Goal: Task Accomplishment & Management: Use online tool/utility

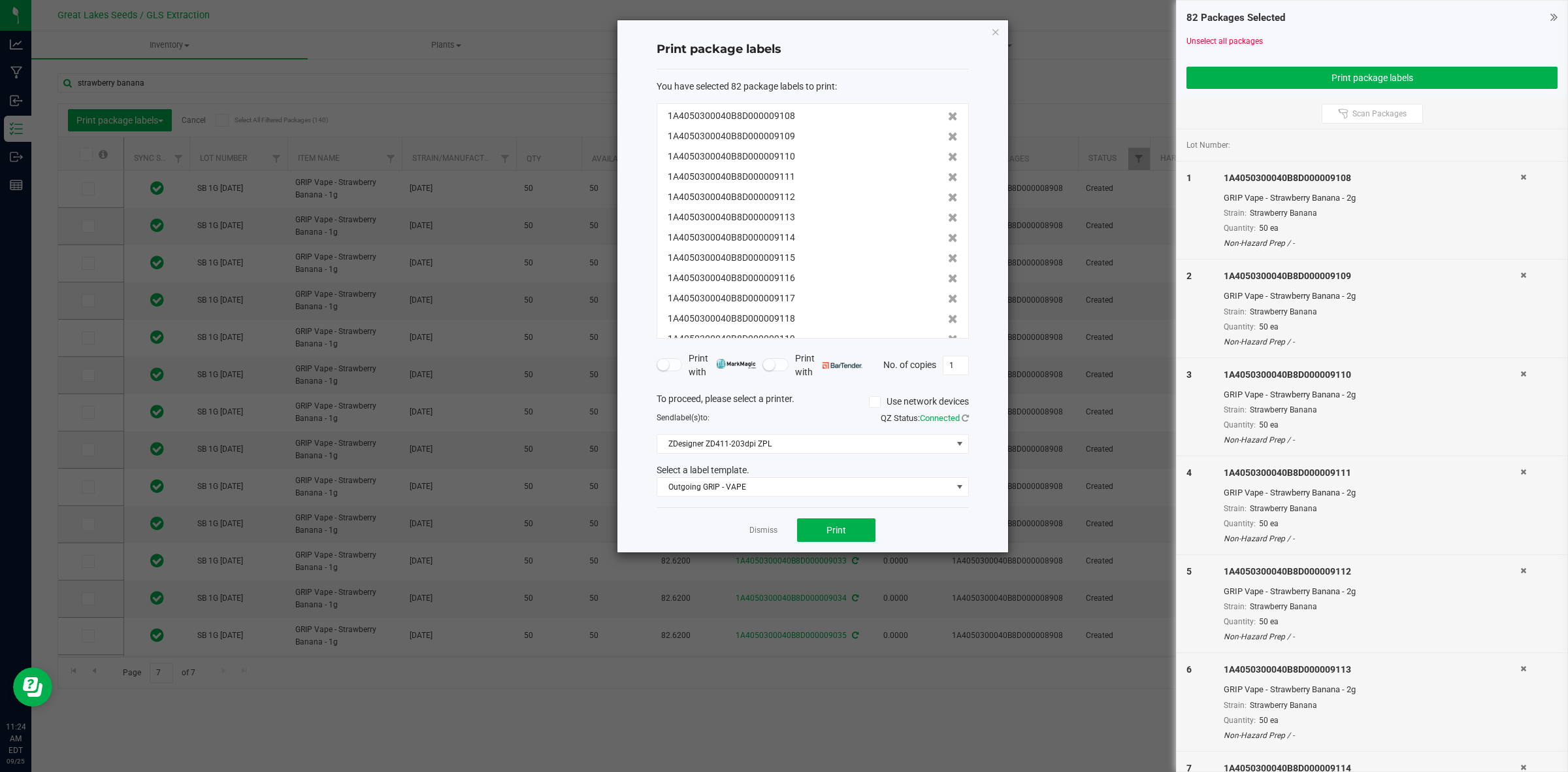
scroll to position [269, 0]
click at [997, 29] on icon "button" at bounding box center [996, 31] width 9 height 16
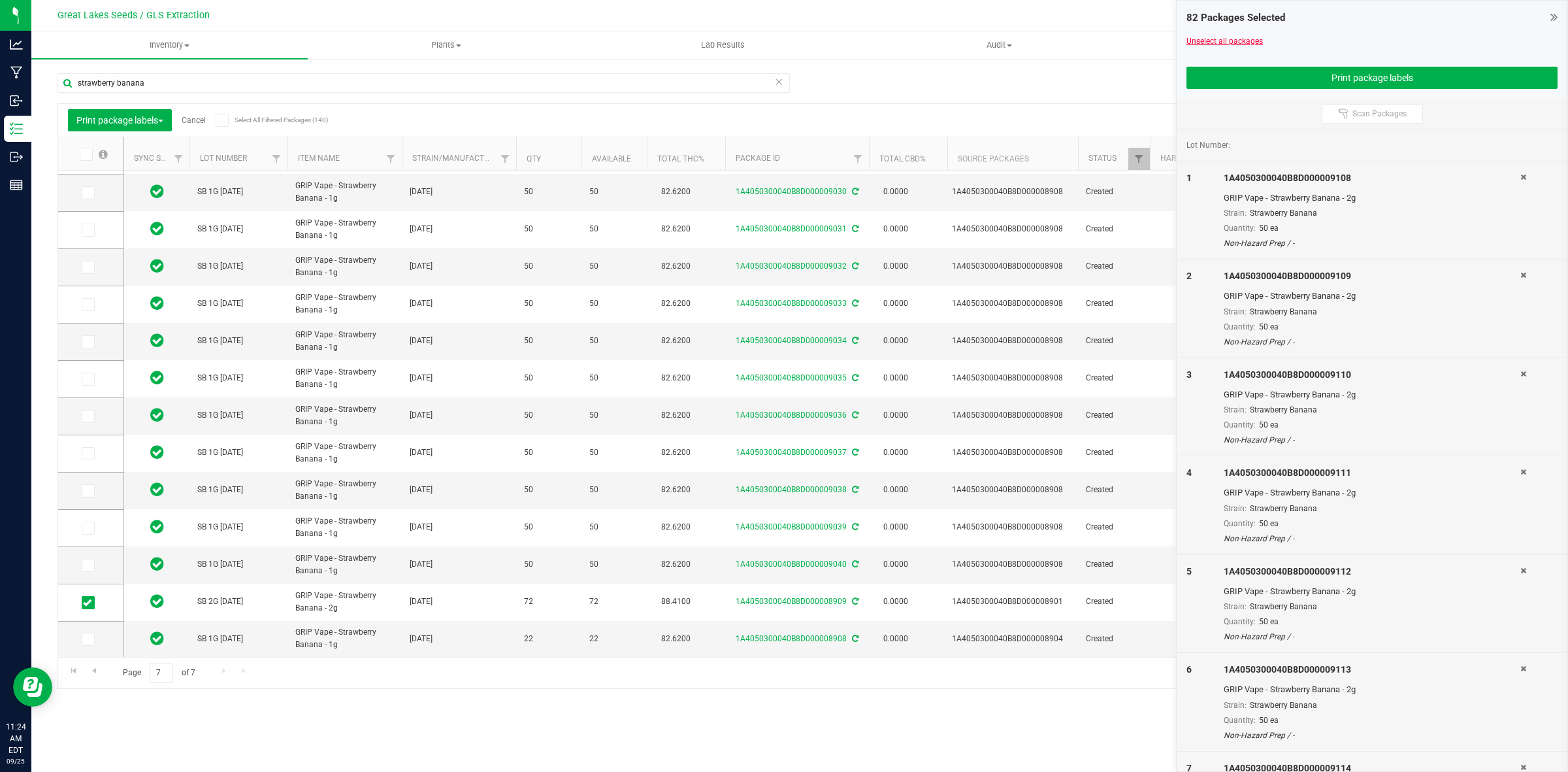
click at [1189, 41] on link "Unselect all packages" at bounding box center [1224, 41] width 77 height 9
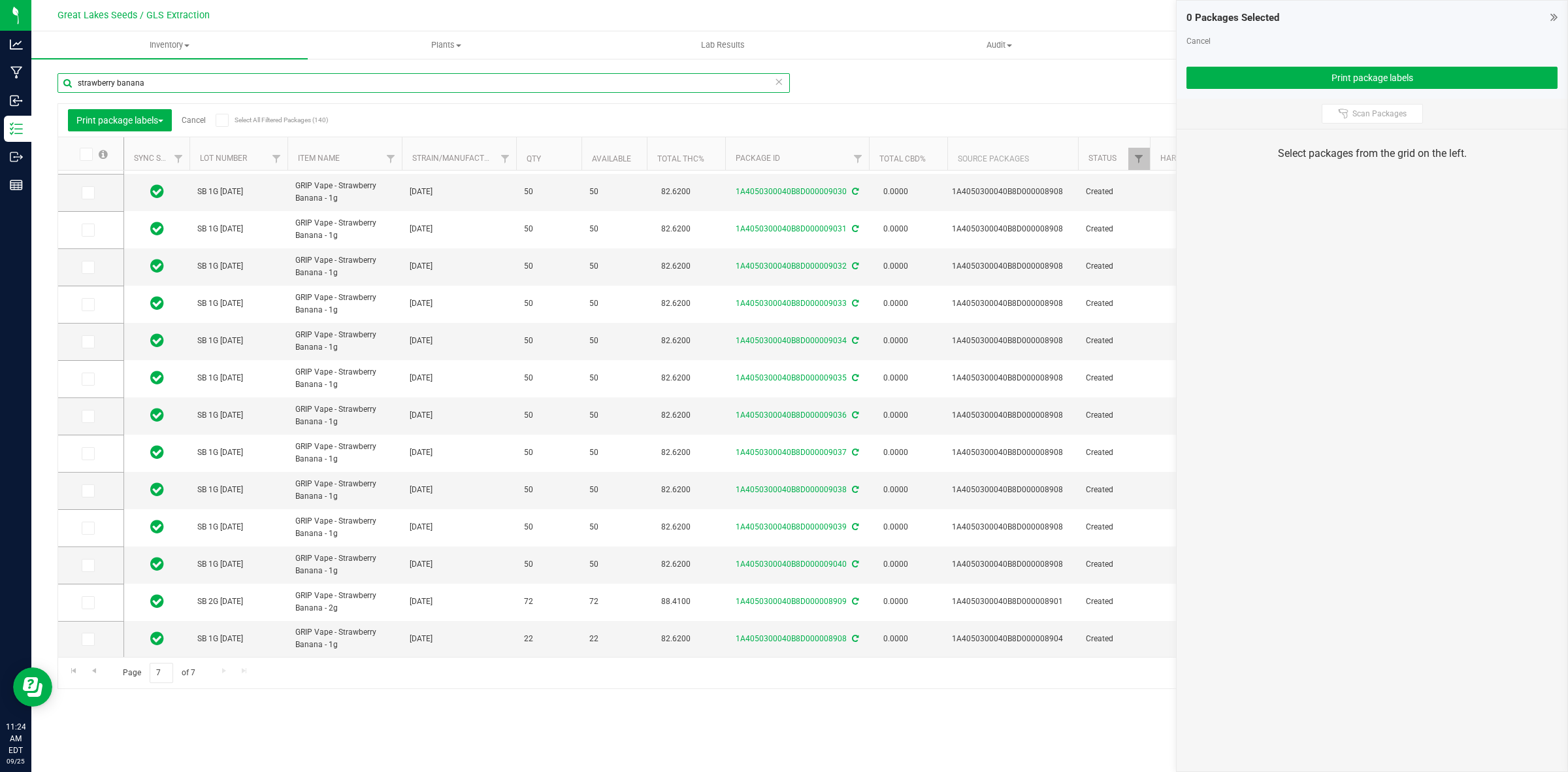
drag, startPoint x: 195, startPoint y: 83, endPoint x: 63, endPoint y: 93, distance: 132.4
click at [63, 93] on div "strawberry banana" at bounding box center [423, 88] width 732 height 30
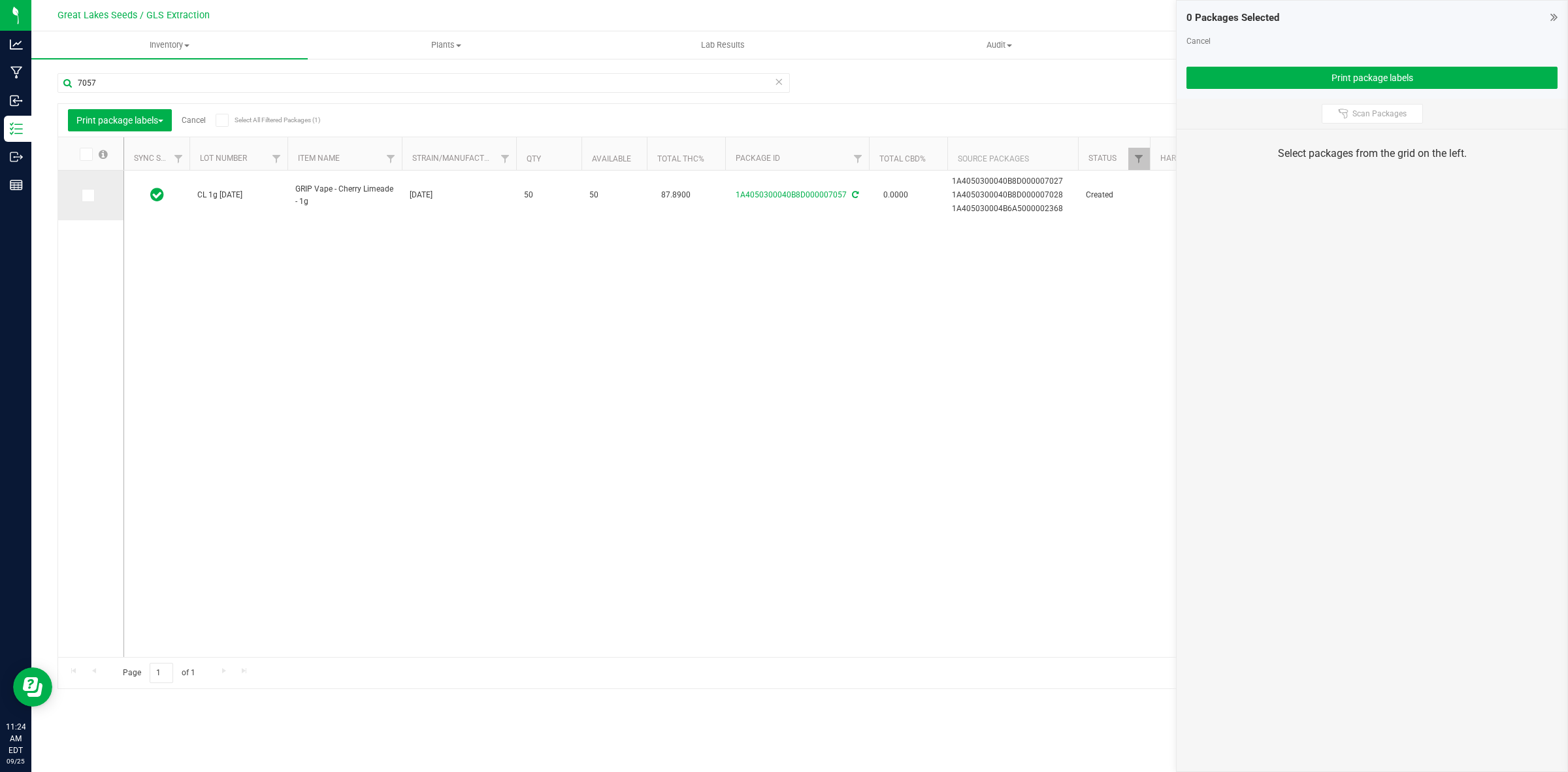
click at [90, 196] on icon at bounding box center [87, 196] width 9 height 0
click at [0, 0] on input "checkbox" at bounding box center [0, 0] width 0 height 0
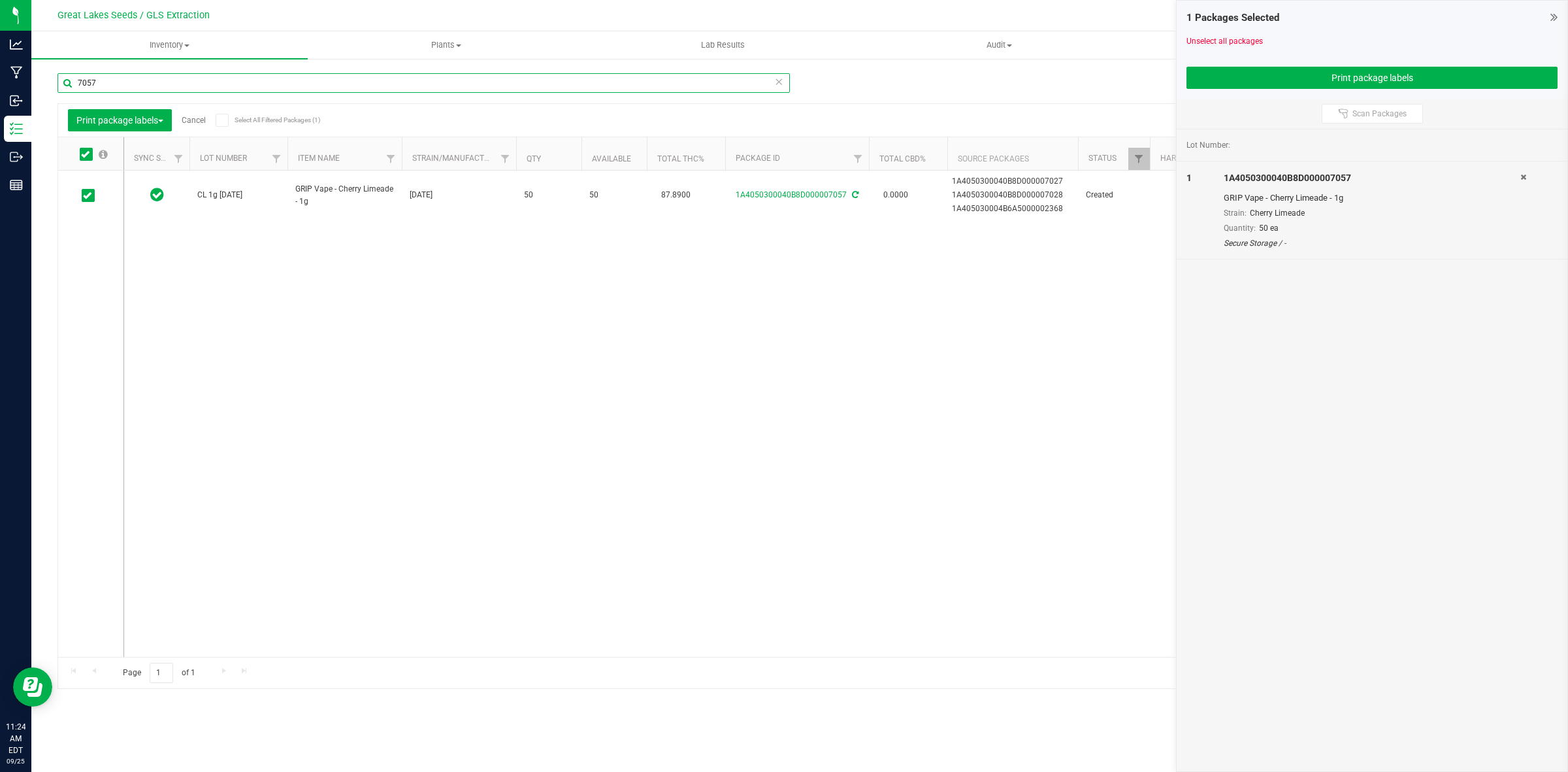
click at [167, 85] on input "7057" at bounding box center [423, 83] width 732 height 20
type input "7"
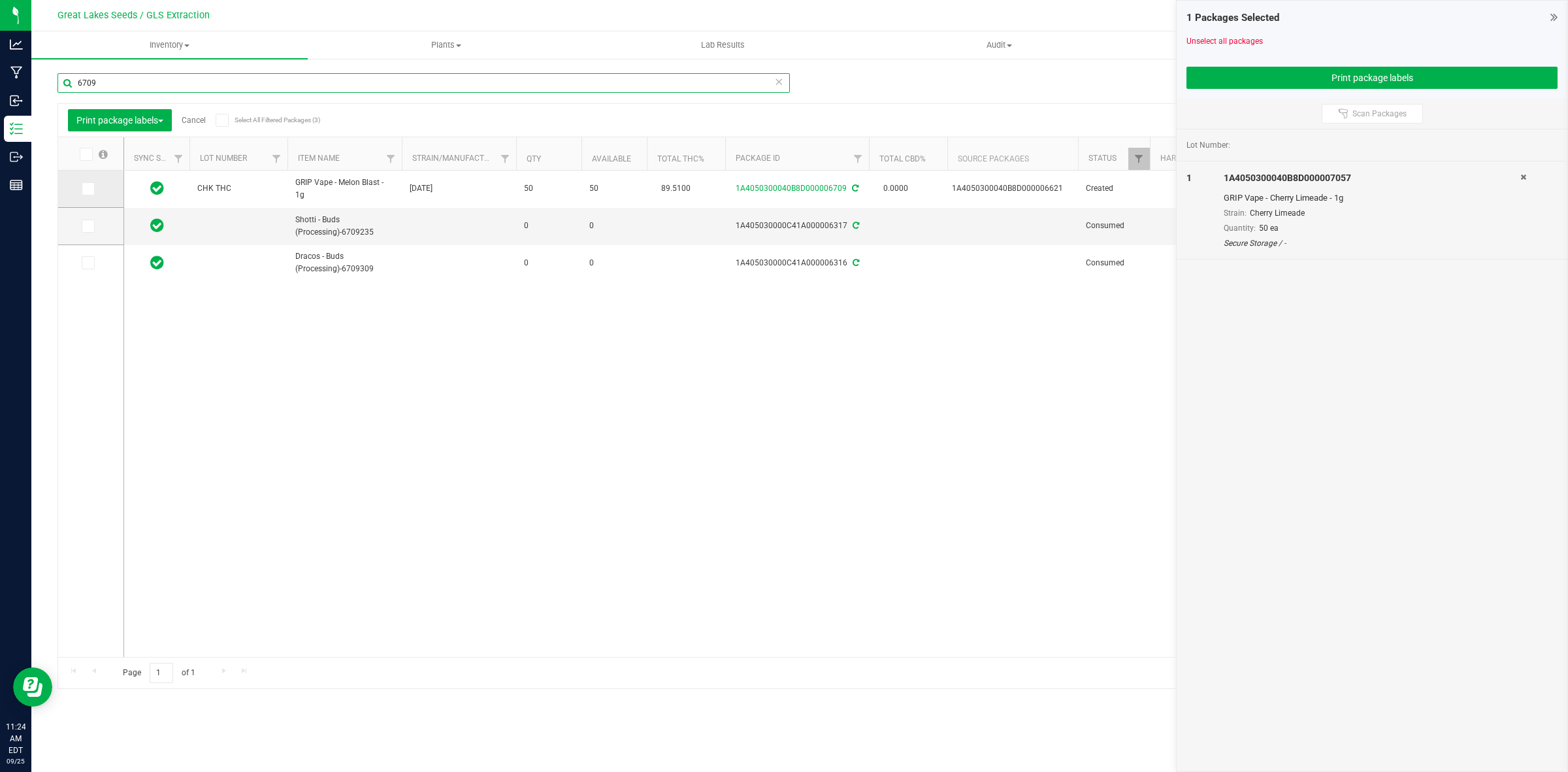
type input "6709"
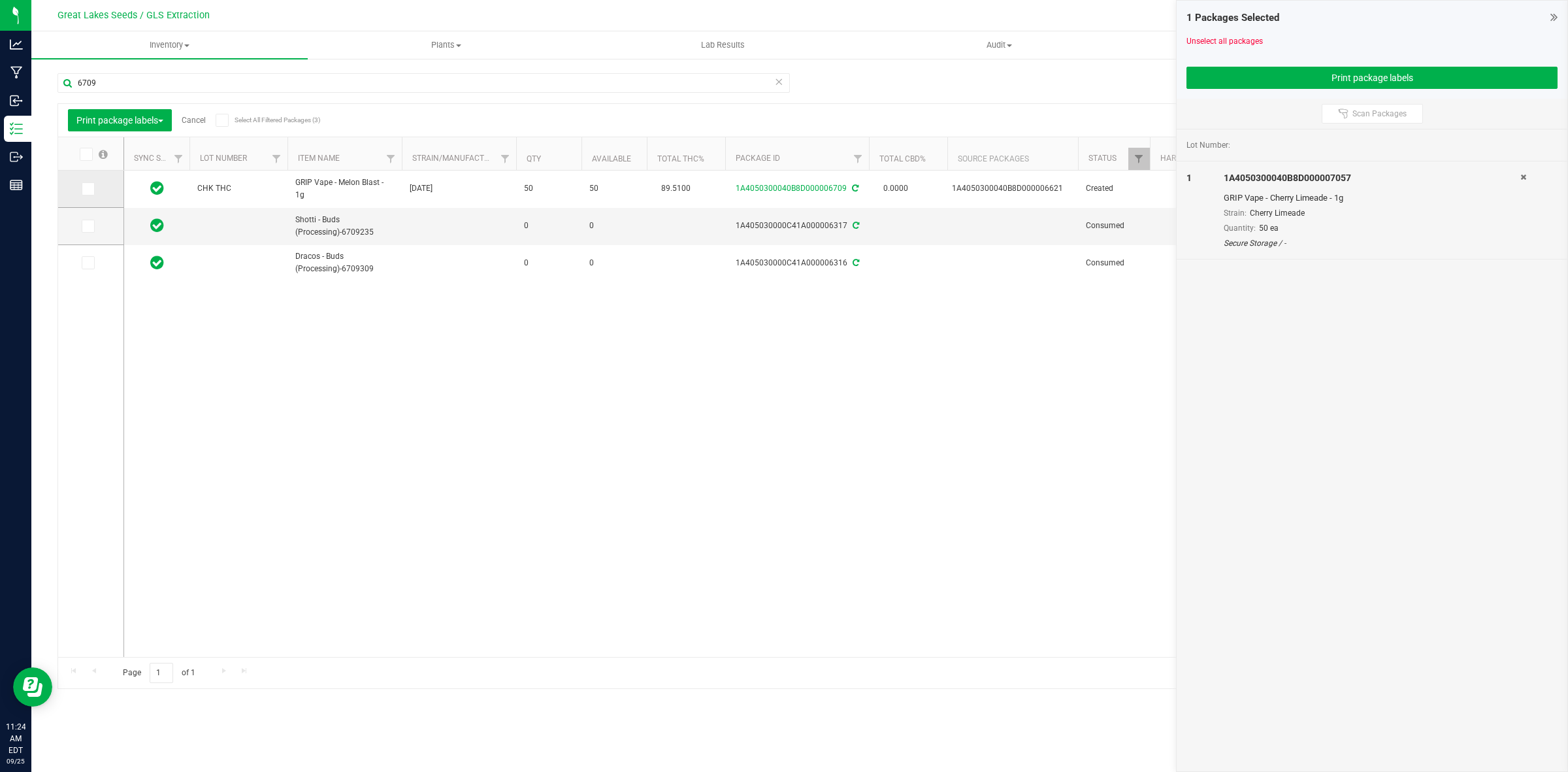
click at [92, 189] on span at bounding box center [88, 189] width 13 height 13
click at [0, 0] on input "checkbox" at bounding box center [0, 0] width 0 height 0
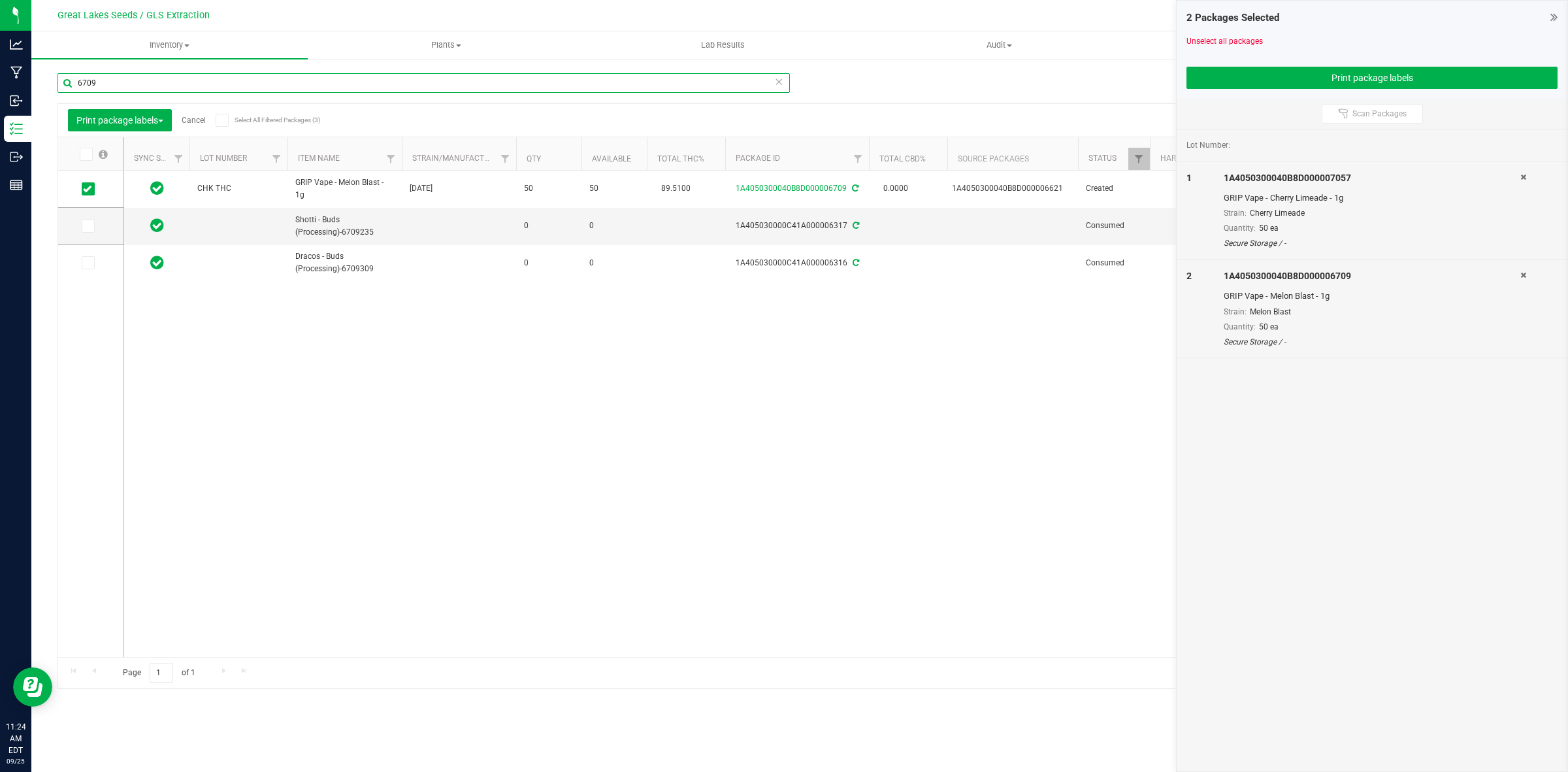
drag, startPoint x: 125, startPoint y: 85, endPoint x: 60, endPoint y: 90, distance: 65.2
click at [60, 90] on input "6709" at bounding box center [423, 83] width 732 height 20
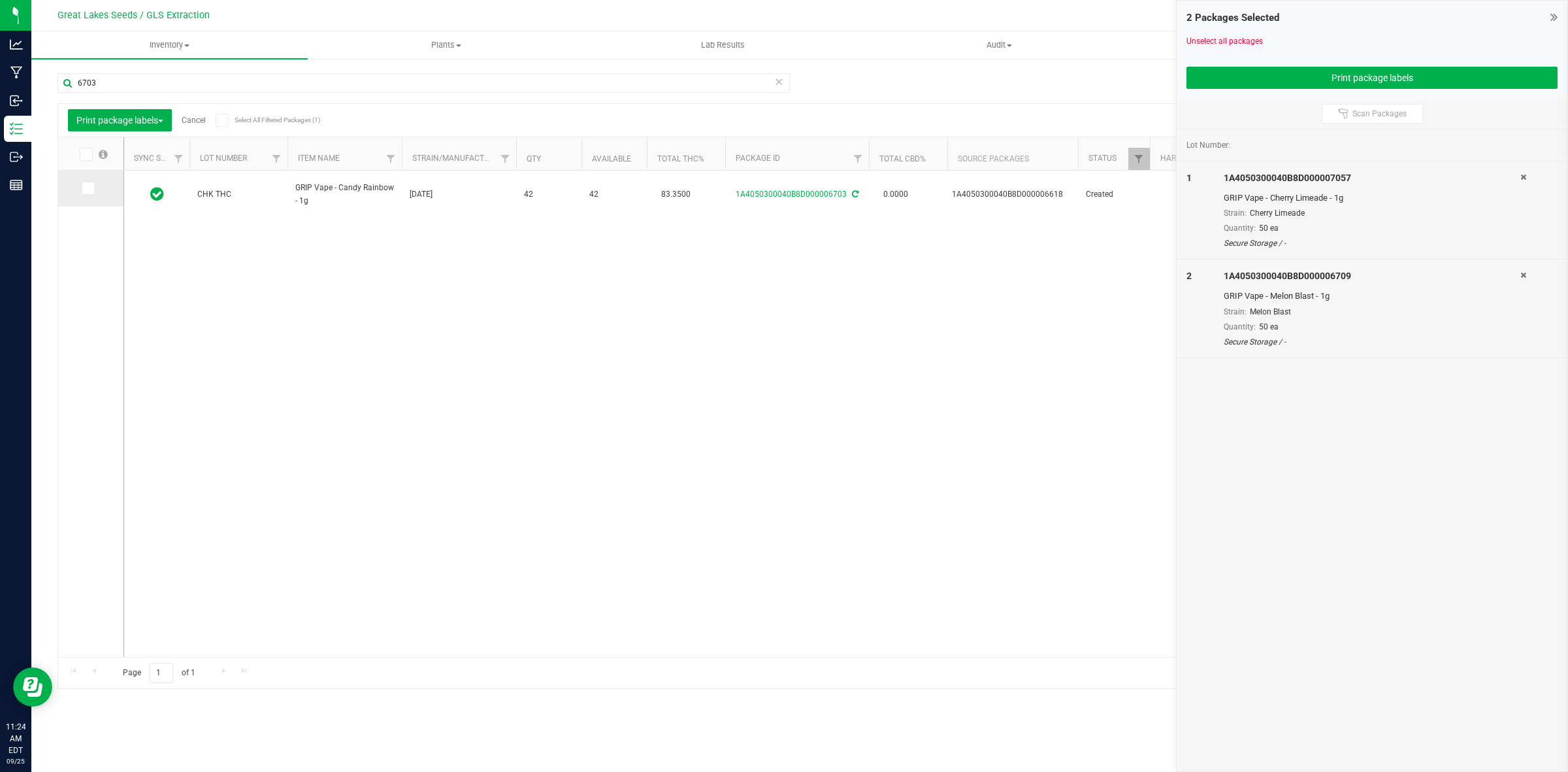
click at [84, 189] on icon at bounding box center [87, 189] width 9 height 0
click at [0, 0] on input "checkbox" at bounding box center [0, 0] width 0 height 0
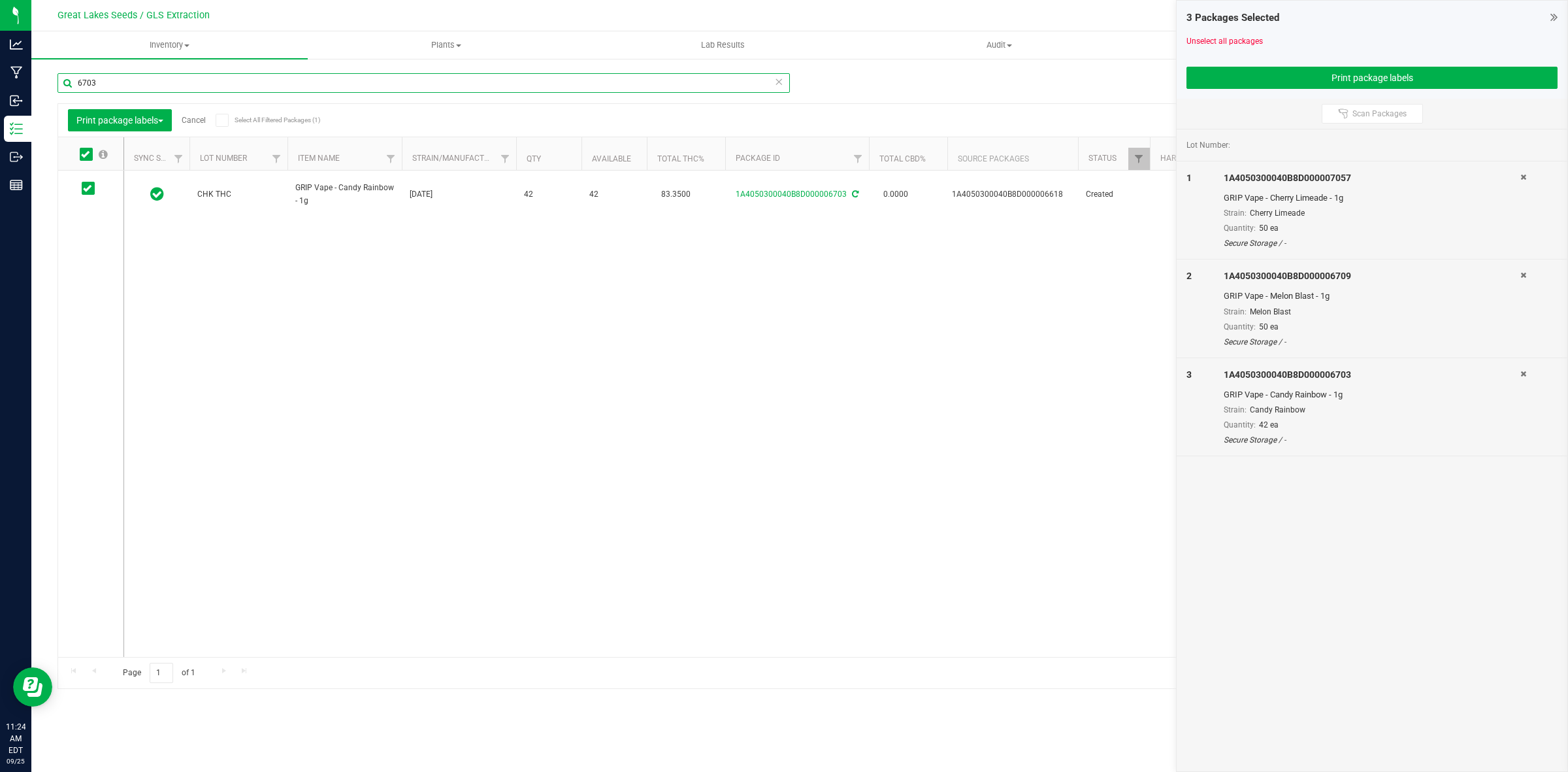
click at [97, 75] on input "6703" at bounding box center [423, 83] width 732 height 20
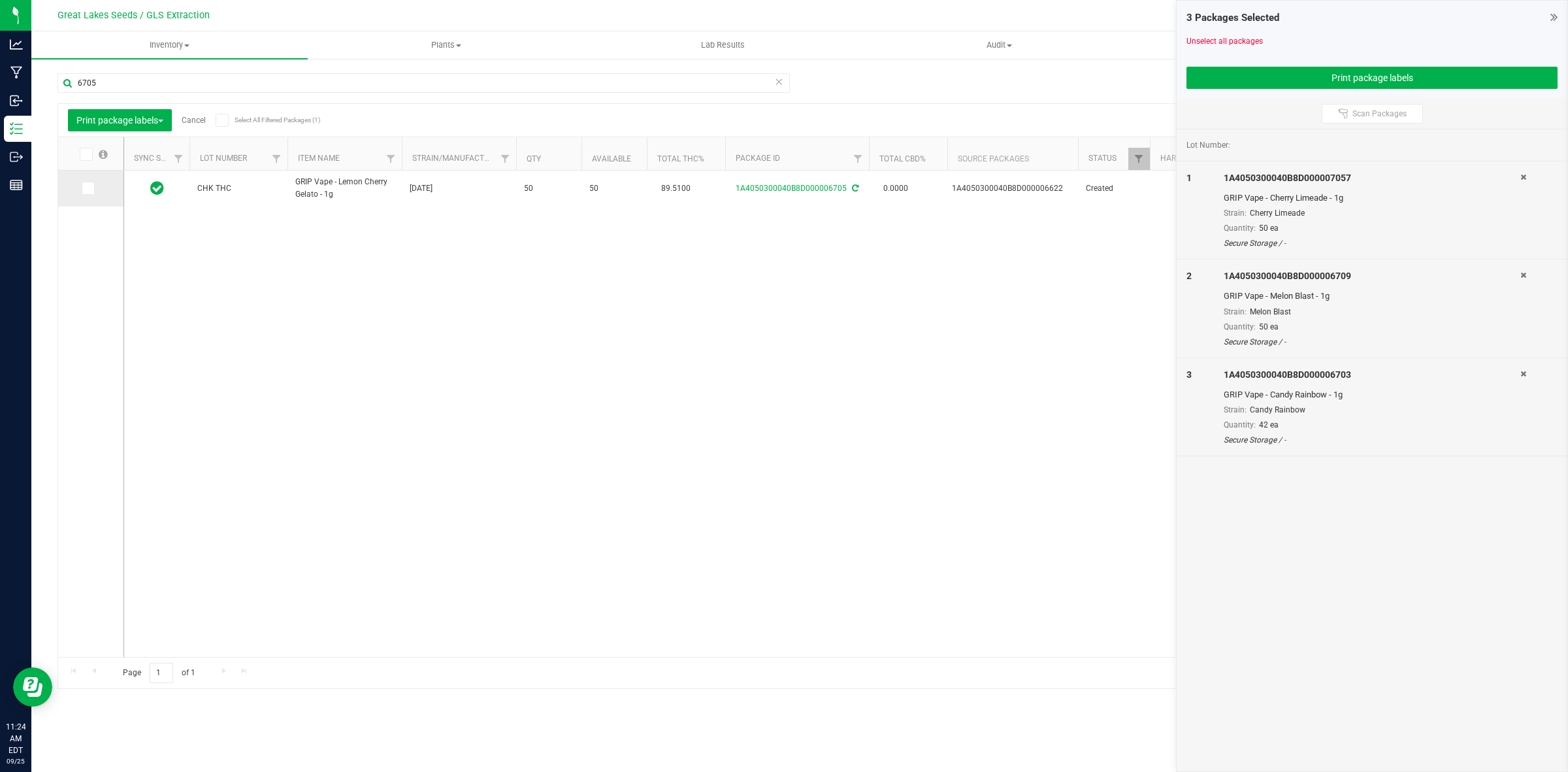
click at [89, 189] on icon at bounding box center [87, 189] width 9 height 0
click at [0, 0] on input "checkbox" at bounding box center [0, 0] width 0 height 0
click at [1282, 82] on button "Print package labels" at bounding box center [1372, 78] width 371 height 22
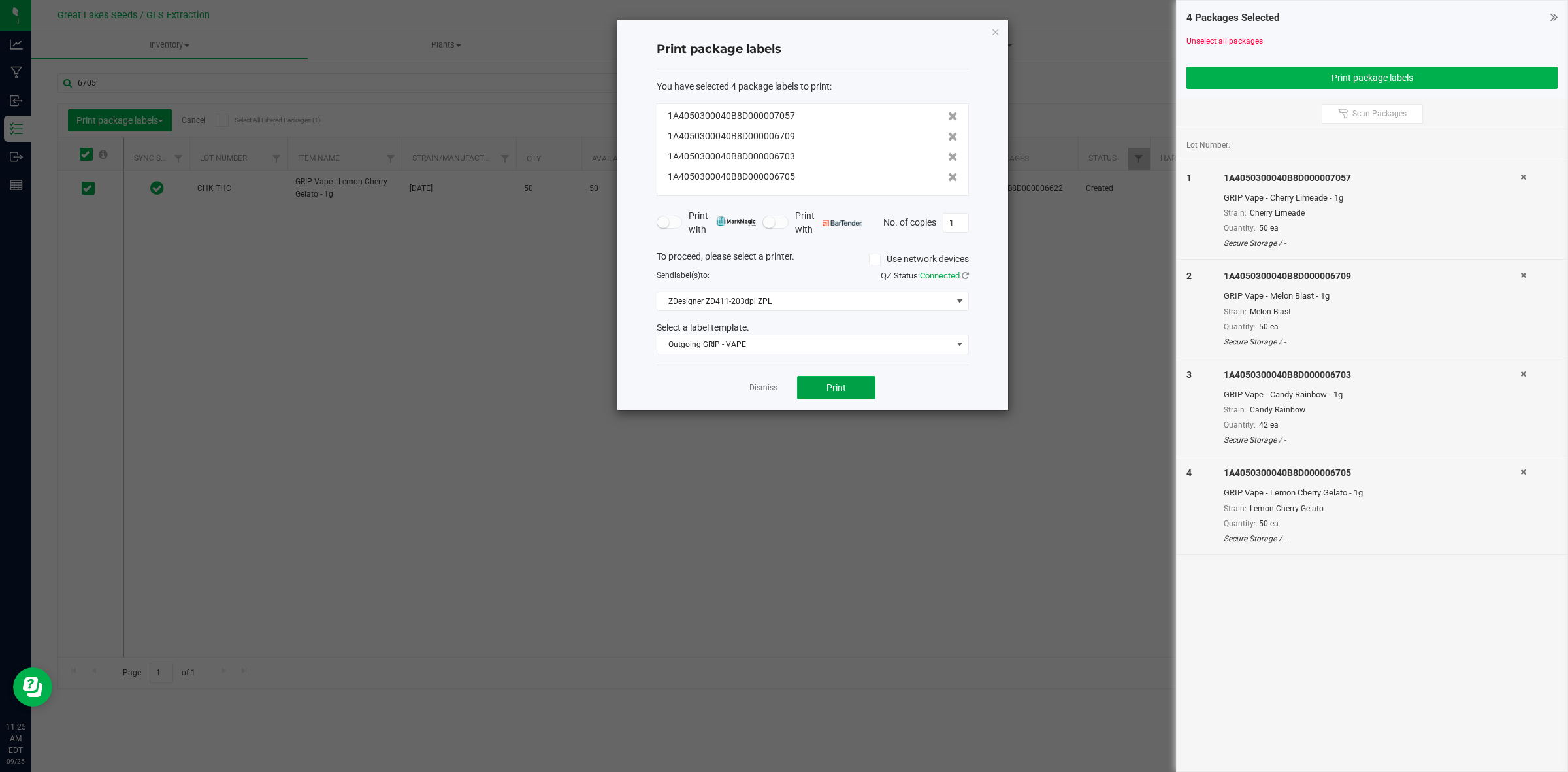
click at [844, 384] on span "Print" at bounding box center [836, 388] width 20 height 10
click at [999, 33] on icon "button" at bounding box center [996, 31] width 9 height 16
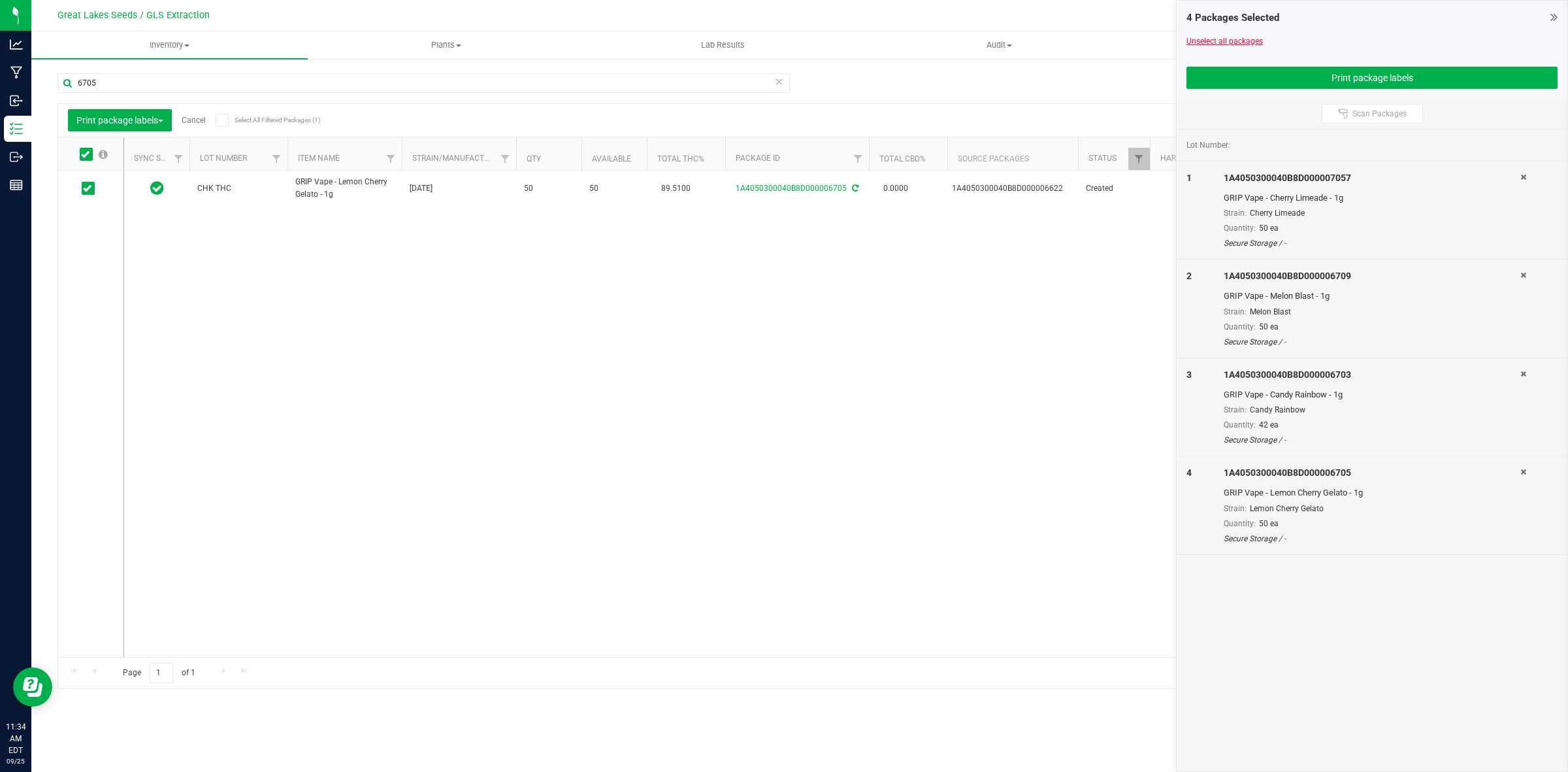
click at [1222, 44] on link "Unselect all packages" at bounding box center [1224, 41] width 77 height 9
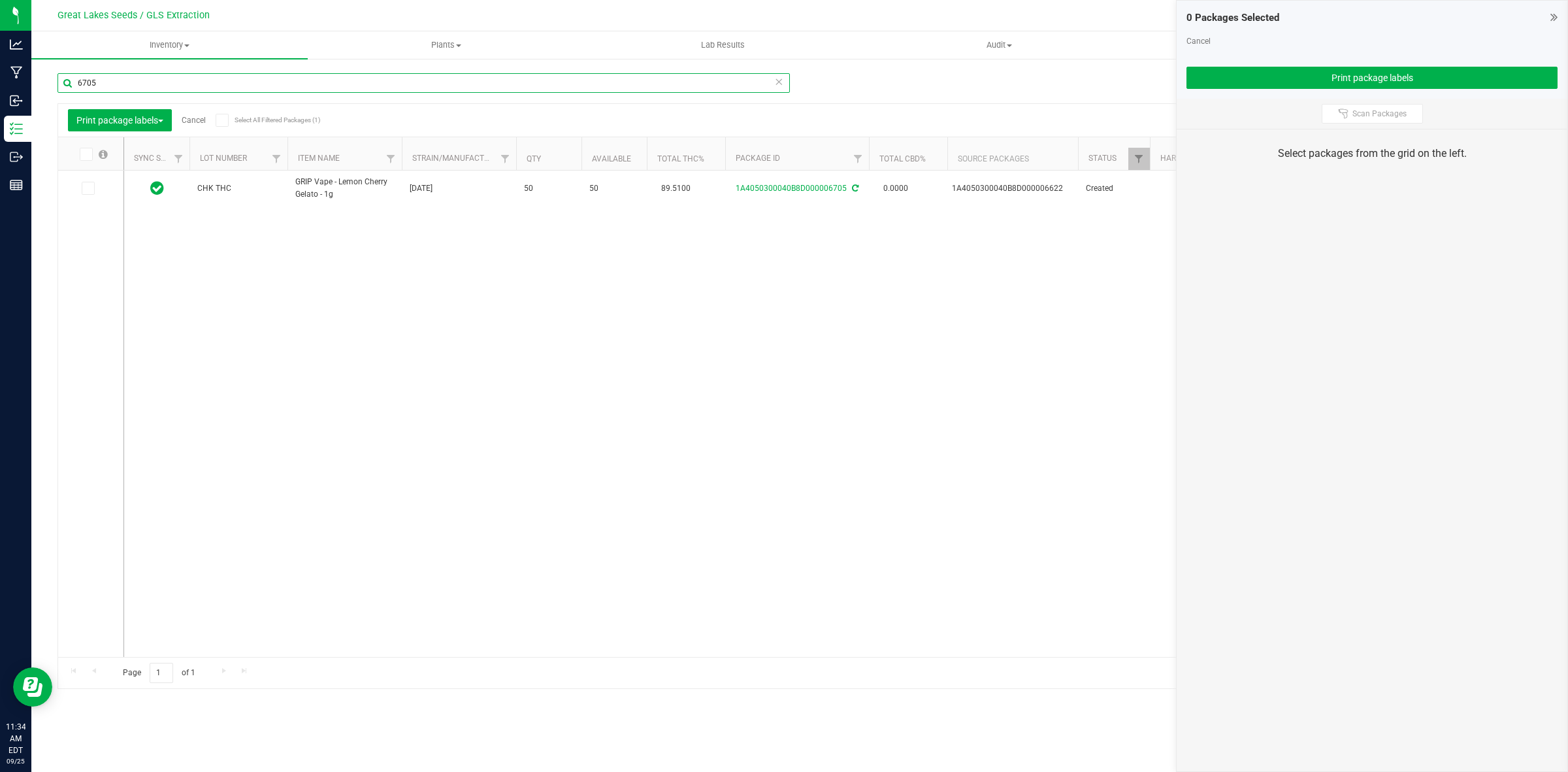
click at [126, 86] on input "6705" at bounding box center [423, 83] width 732 height 20
type input "6"
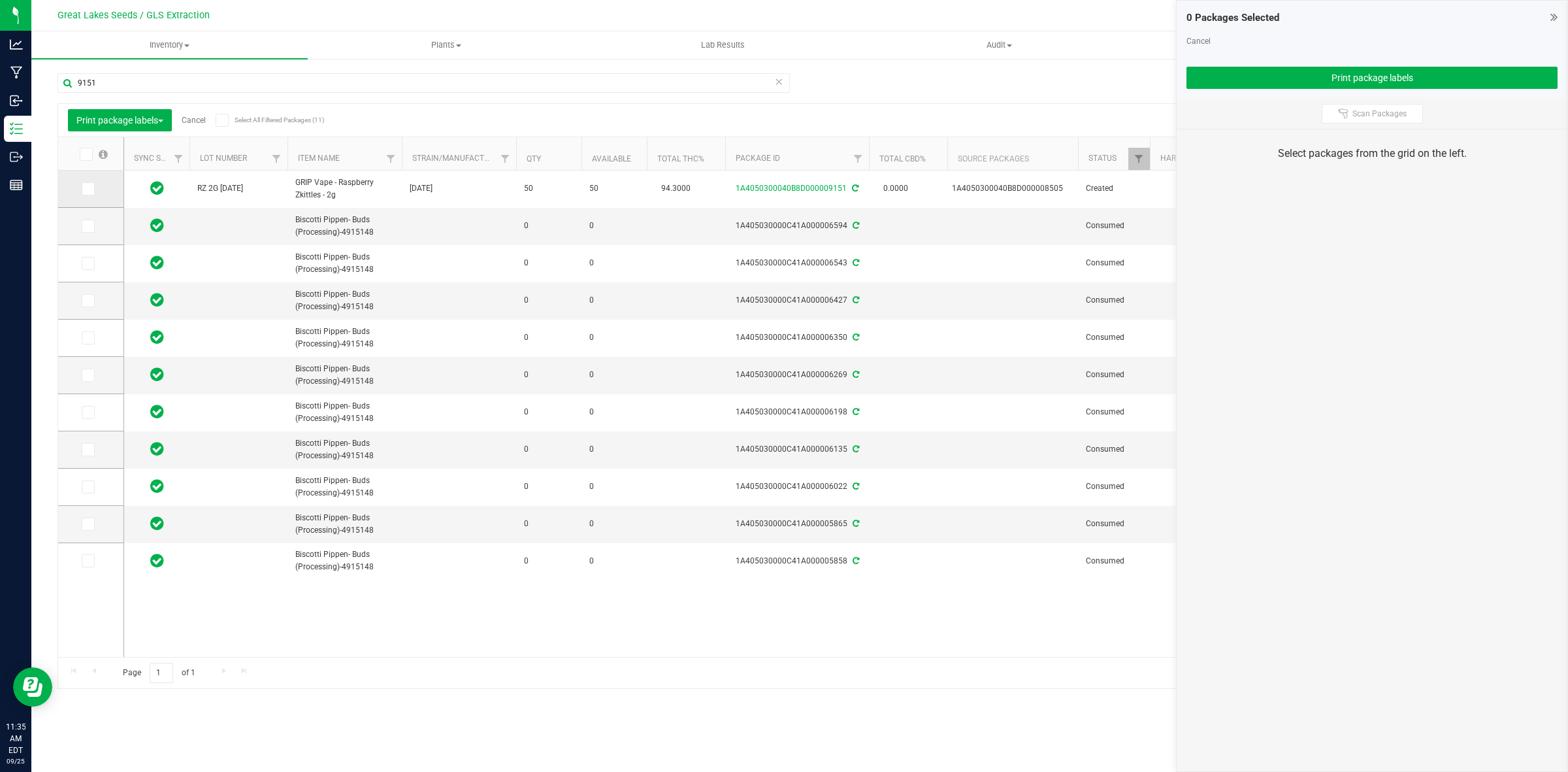
click at [92, 188] on span at bounding box center [88, 189] width 13 height 13
click at [0, 0] on input "checkbox" at bounding box center [0, 0] width 0 height 0
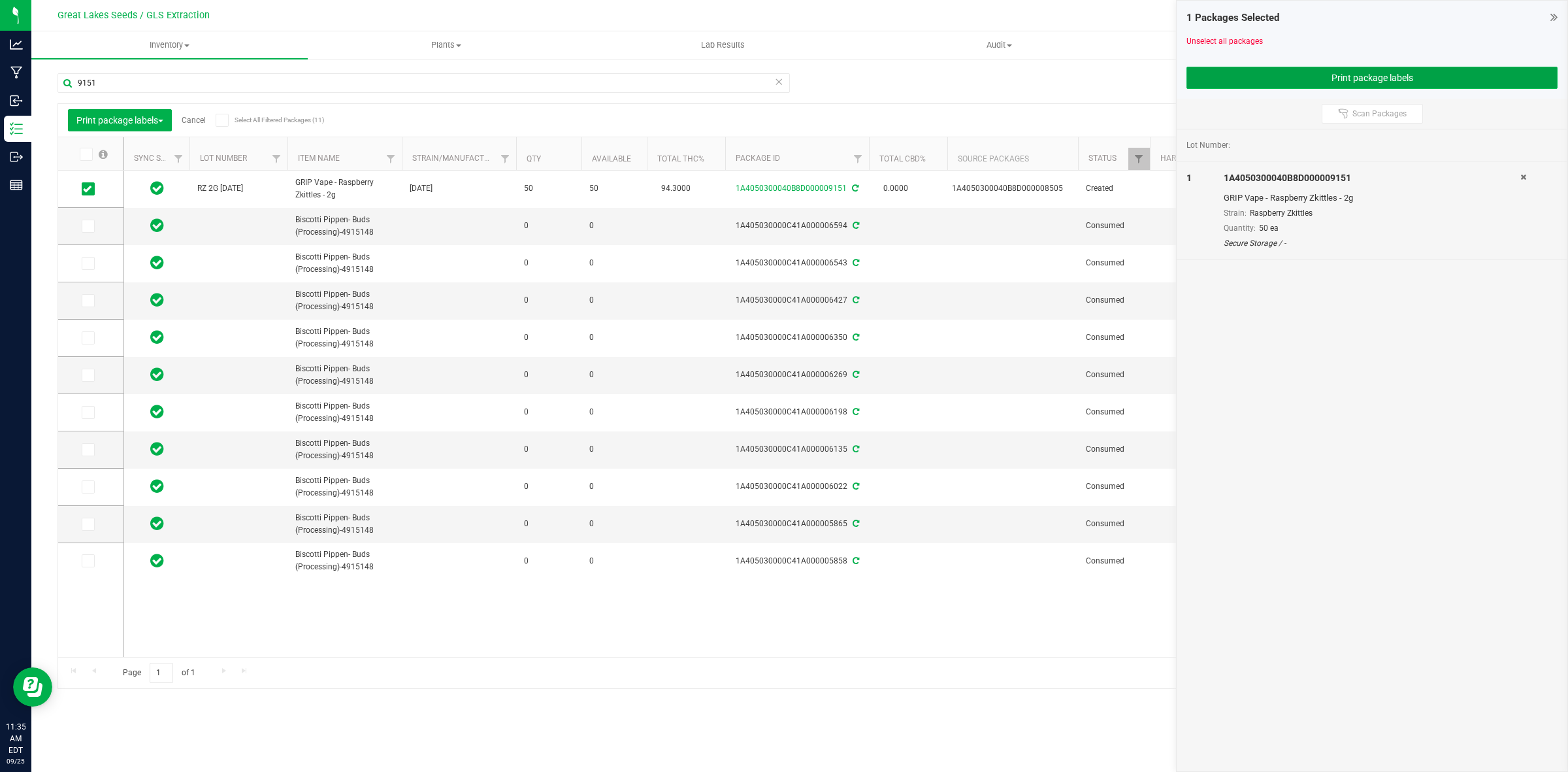
click at [1321, 70] on button "Print package labels" at bounding box center [1372, 78] width 371 height 22
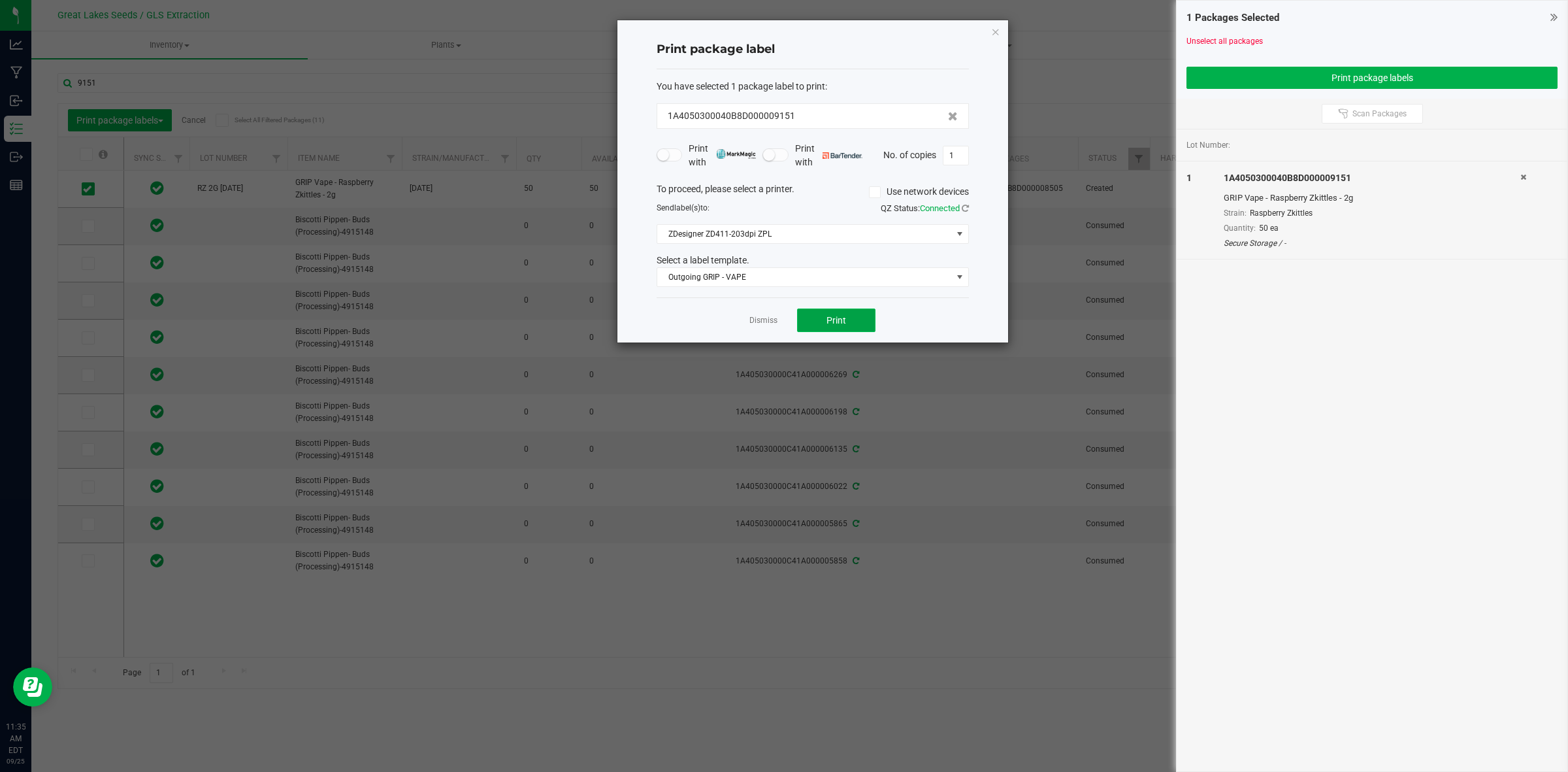
click at [834, 321] on span "Print" at bounding box center [836, 320] width 20 height 10
click at [994, 28] on icon "button" at bounding box center [996, 31] width 9 height 16
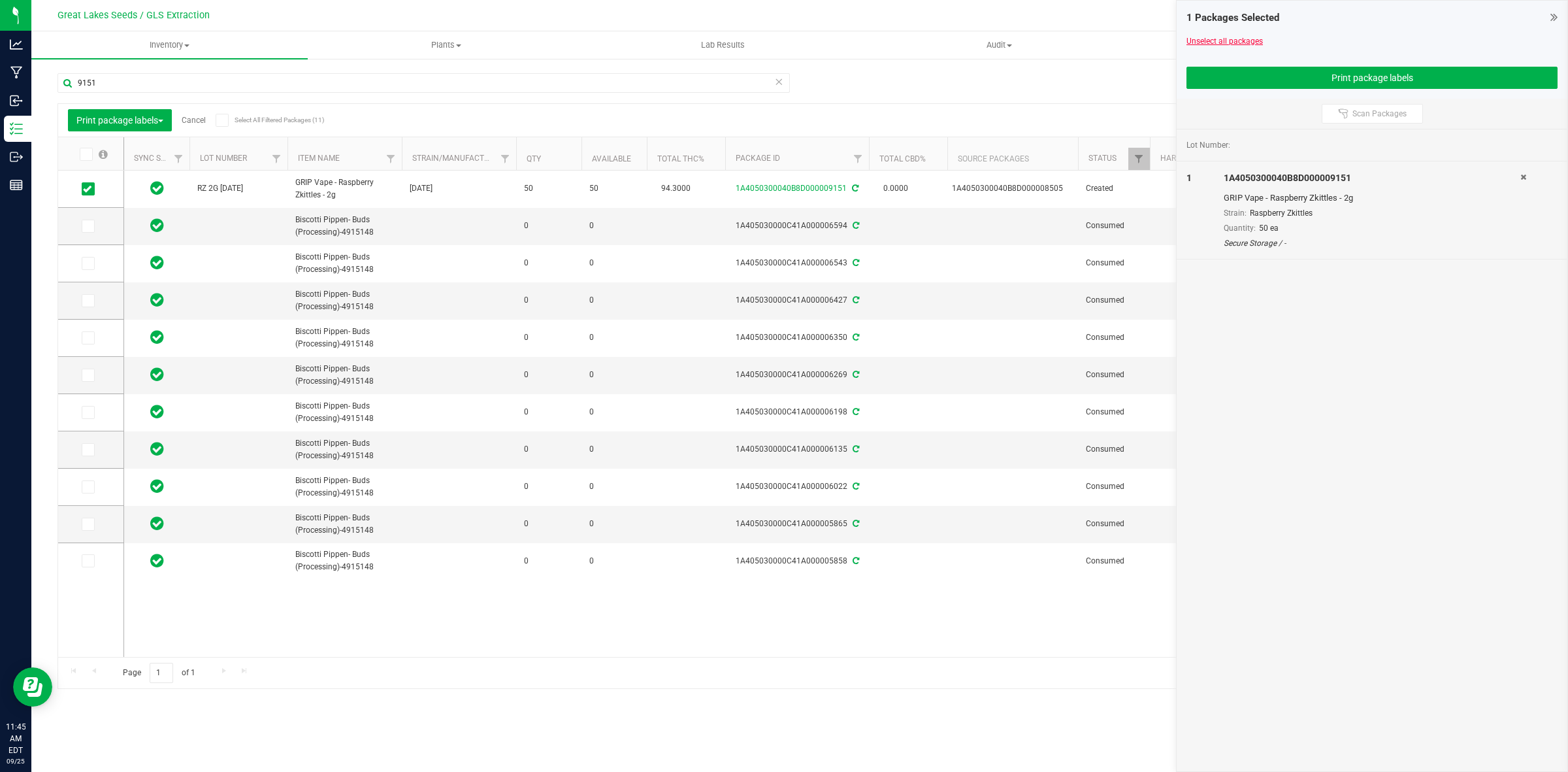
click at [1234, 41] on link "Unselect all packages" at bounding box center [1224, 41] width 77 height 9
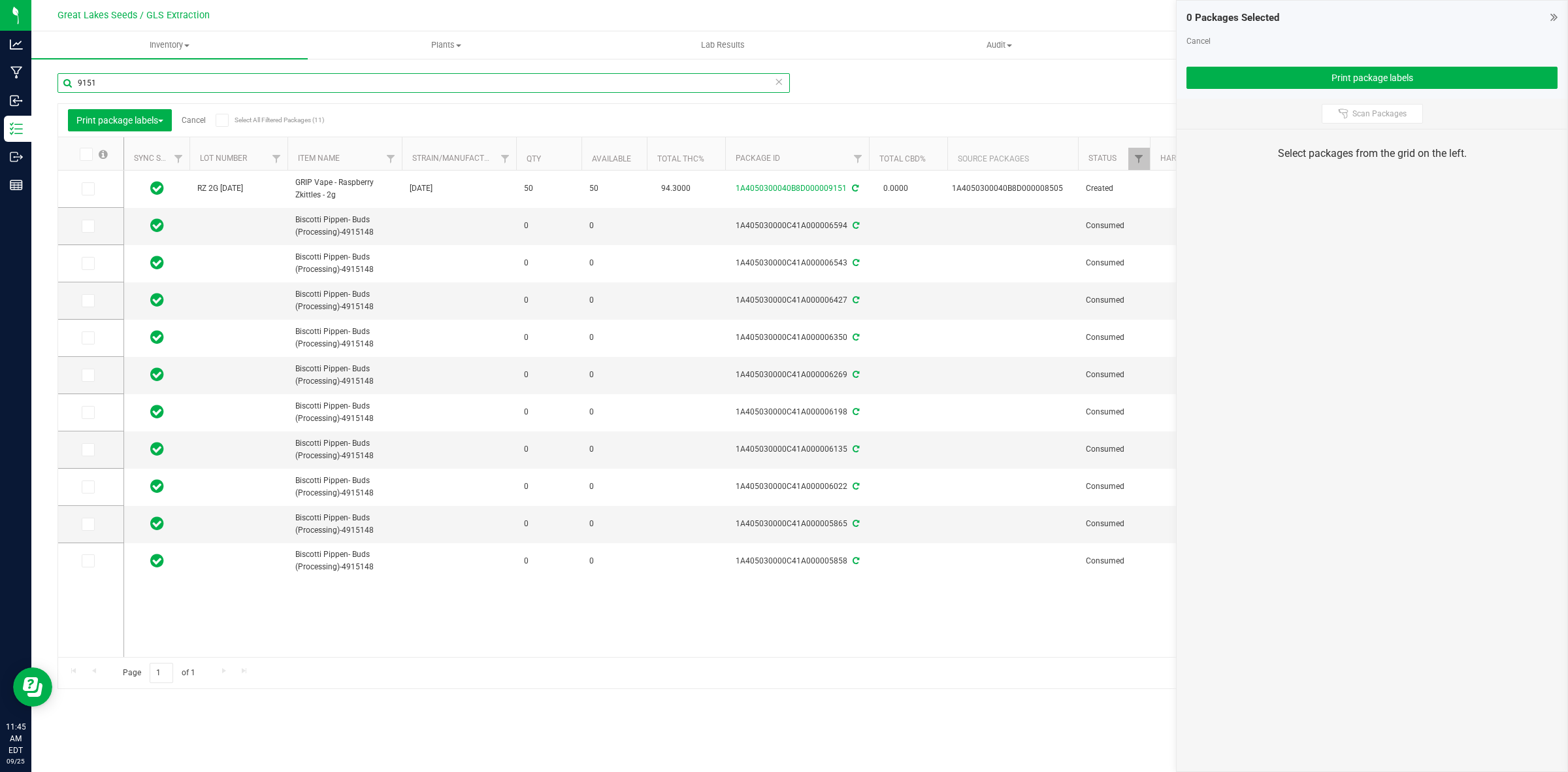
click at [118, 79] on input "9151" at bounding box center [423, 83] width 732 height 20
type input "9150"
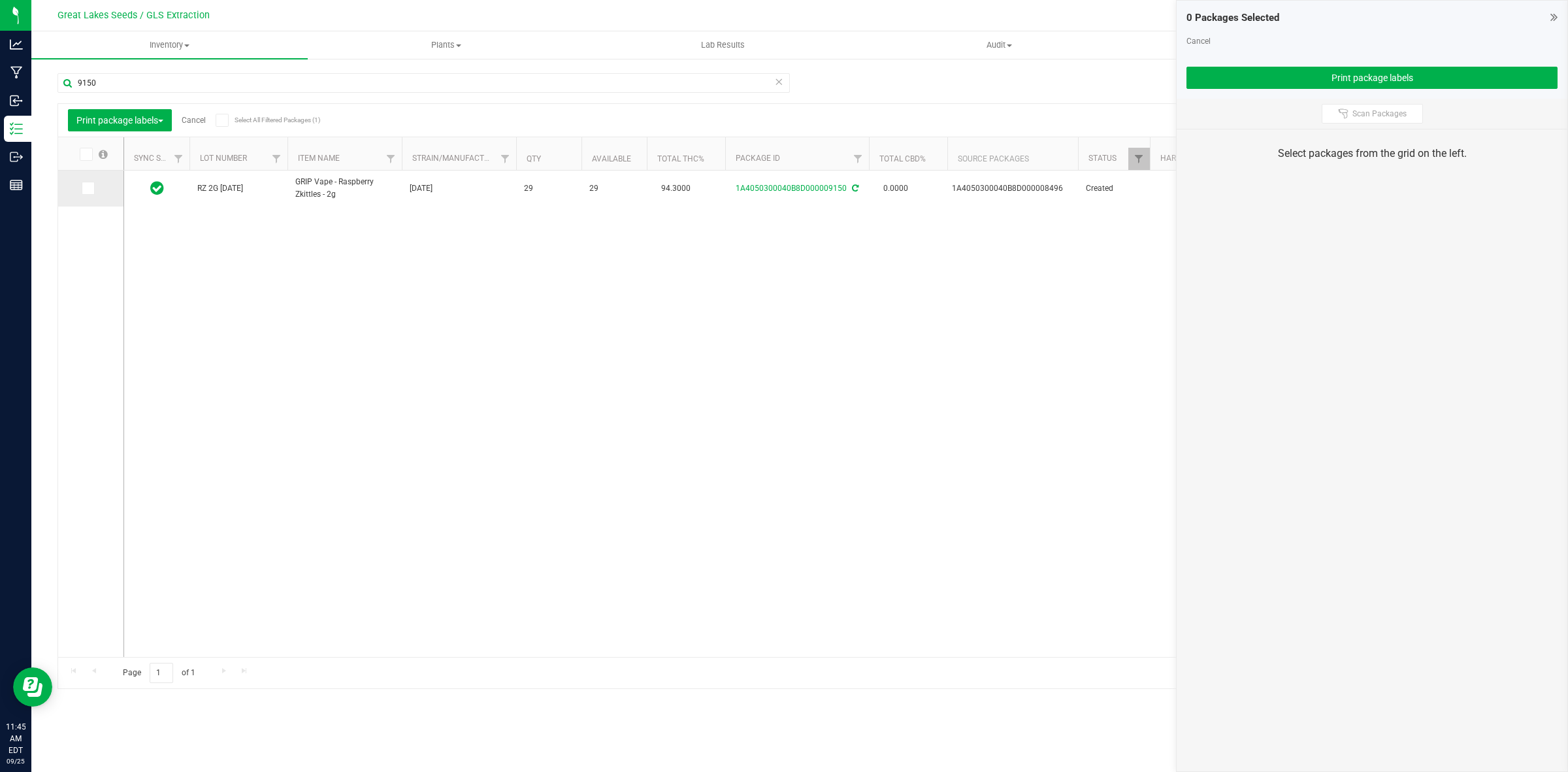
click at [90, 189] on icon at bounding box center [87, 189] width 9 height 0
click at [0, 0] on input "checkbox" at bounding box center [0, 0] width 0 height 0
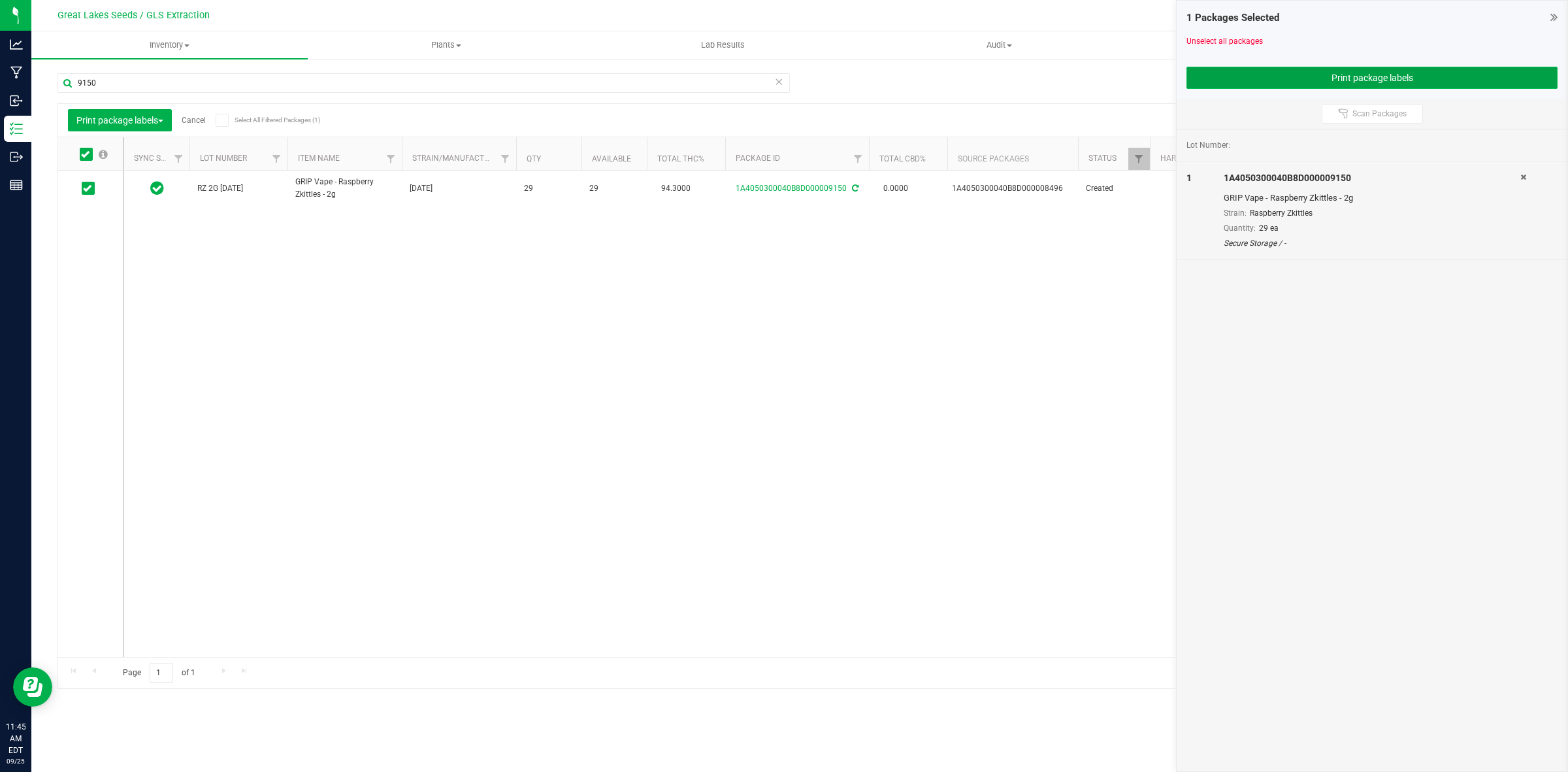
click at [1304, 81] on button "Print package labels" at bounding box center [1372, 78] width 371 height 22
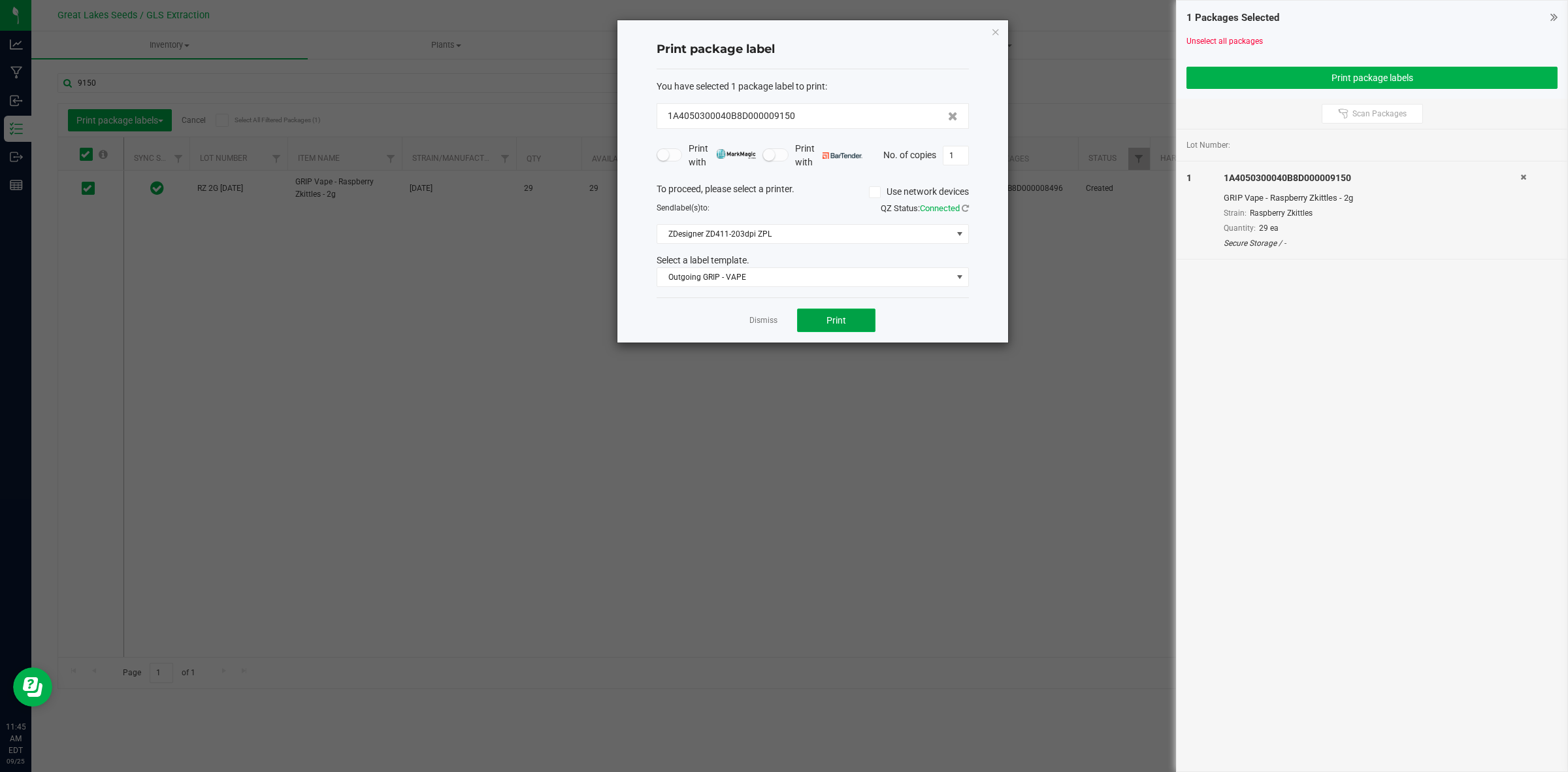
click at [825, 327] on button "Print" at bounding box center [836, 320] width 79 height 24
